Goal: Find specific page/section: Find specific page/section

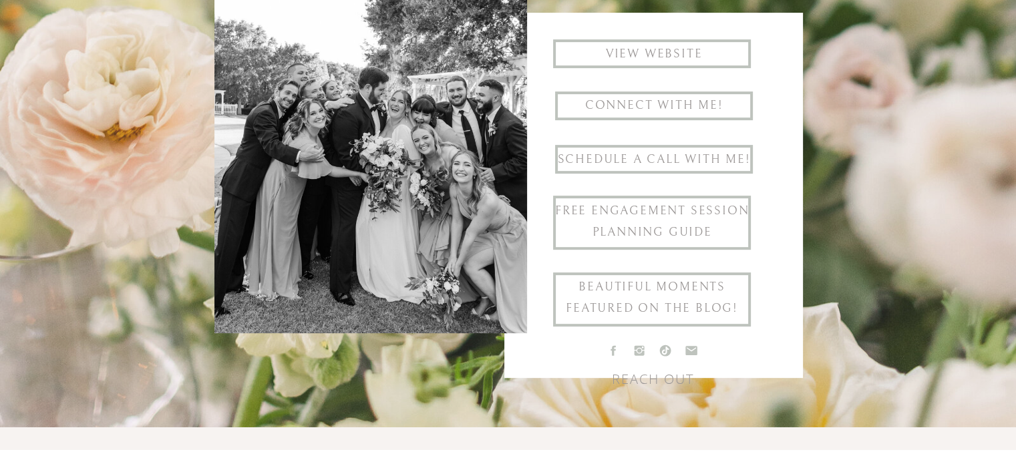
scroll to position [421, 0]
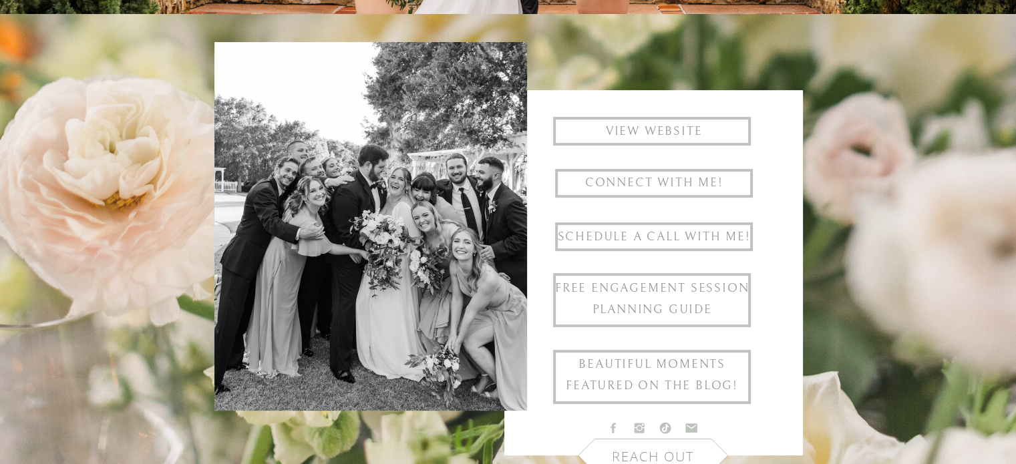
click at [697, 175] on h1 "Connect with me!" at bounding box center [654, 183] width 197 height 22
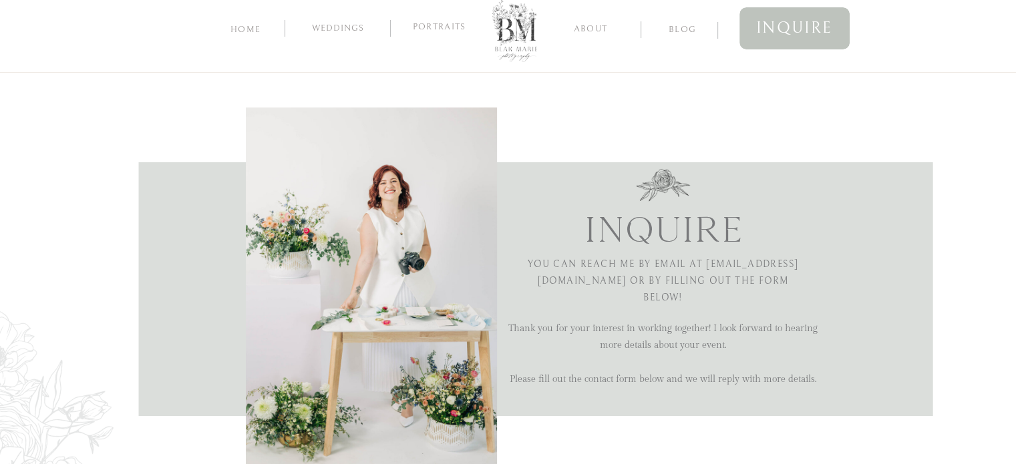
click at [337, 34] on nav "Weddings" at bounding box center [338, 29] width 71 height 13
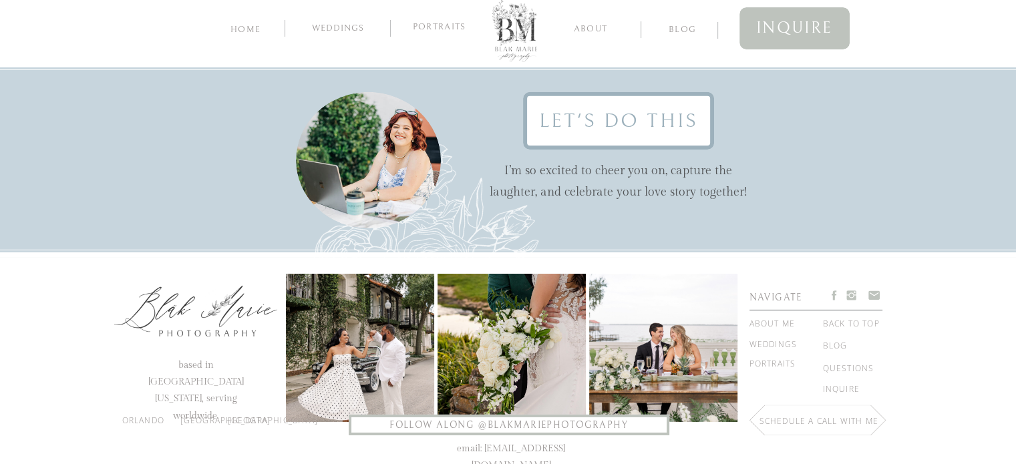
scroll to position [4337, 0]
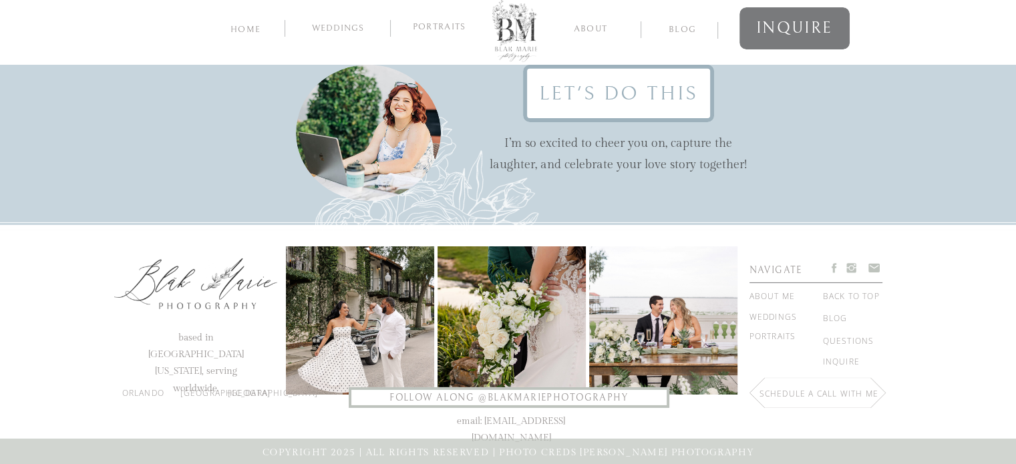
click at [818, 27] on span "inquire" at bounding box center [794, 28] width 77 height 29
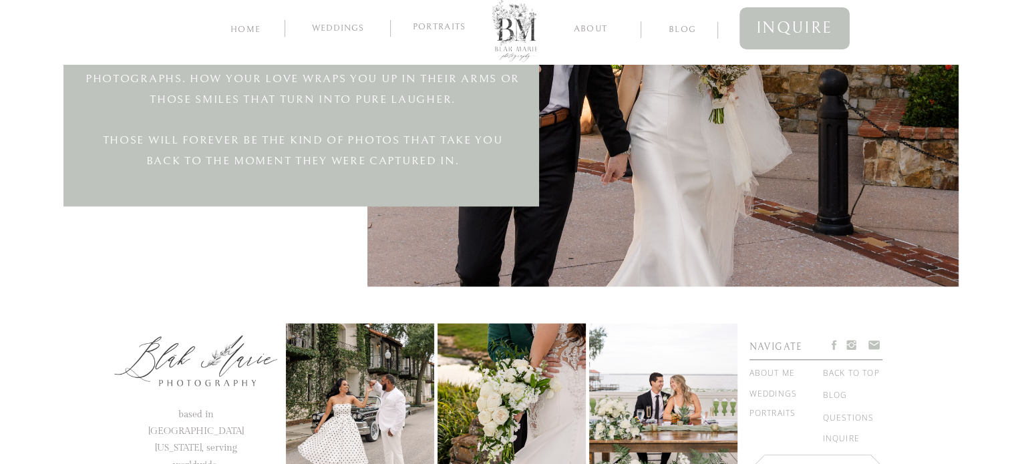
scroll to position [1601, 0]
